Goal: Information Seeking & Learning: Learn about a topic

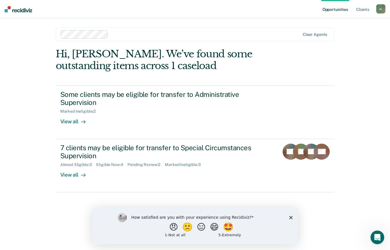
click at [291, 218] on icon "Close survey" at bounding box center [290, 217] width 3 height 3
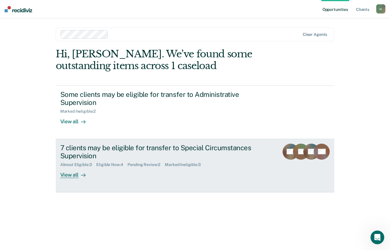
click at [75, 175] on div "View all" at bounding box center [76, 172] width 32 height 11
